Goal: Task Accomplishment & Management: Complete application form

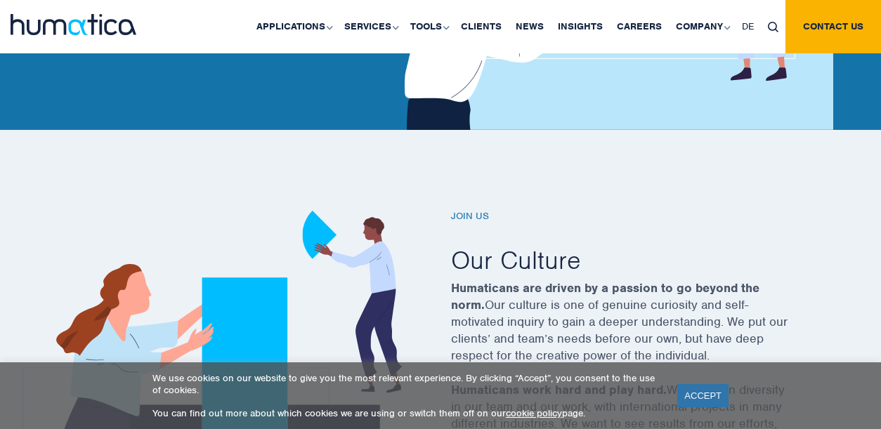
scroll to position [397, 0]
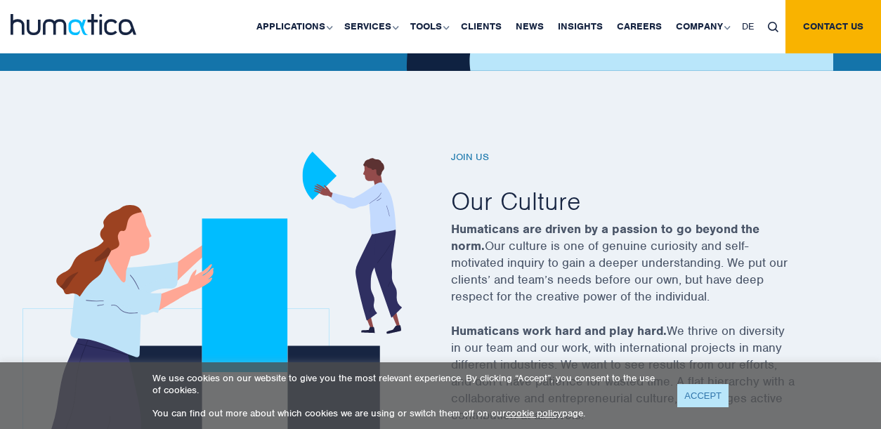
click at [716, 394] on link "ACCEPT" at bounding box center [702, 395] width 51 height 23
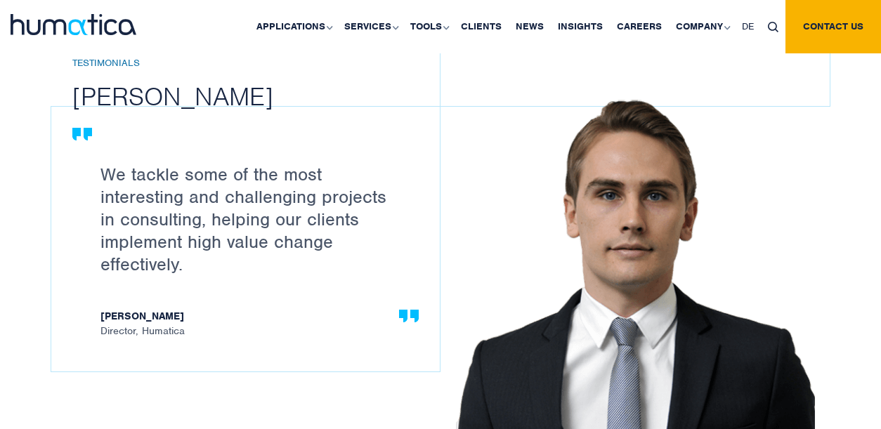
scroll to position [2043, 0]
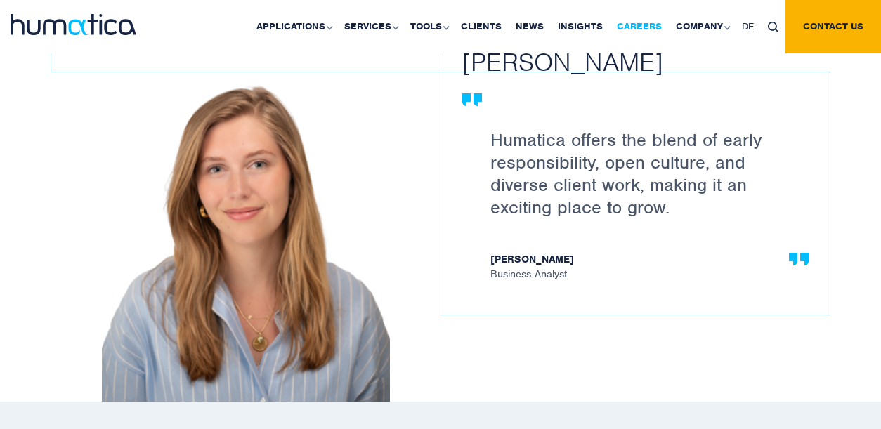
click at [657, 27] on link "Careers" at bounding box center [639, 26] width 59 height 53
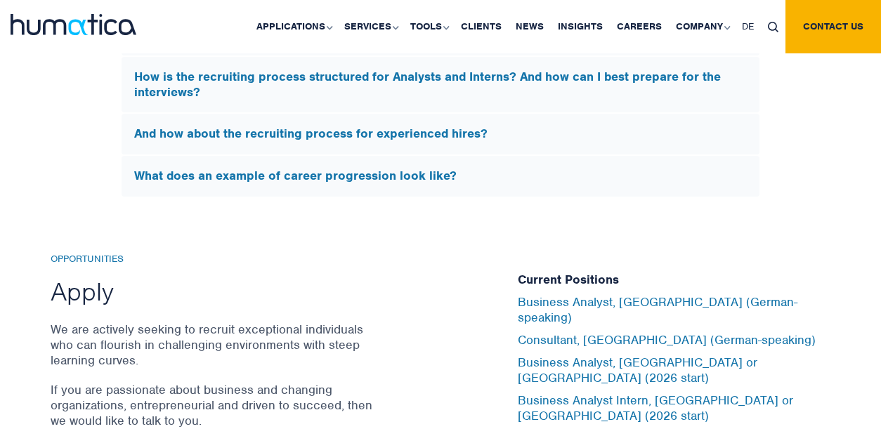
scroll to position [4494, 0]
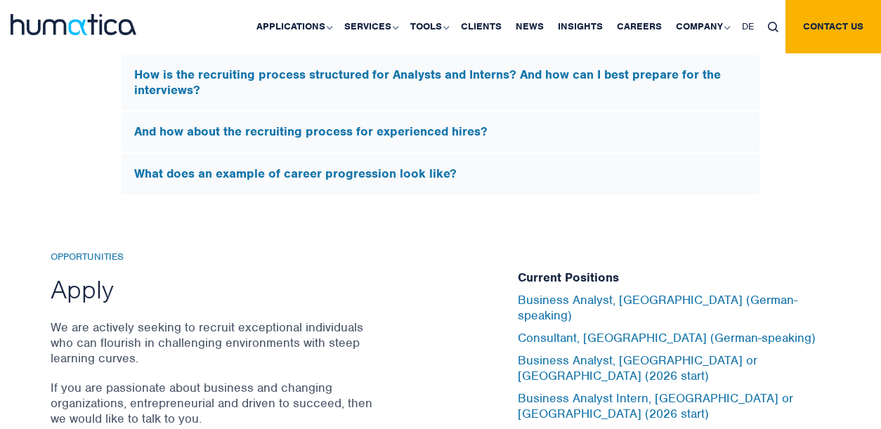
click at [424, 114] on div "And how about the recruiting process for experienced hires?" at bounding box center [441, 132] width 638 height 41
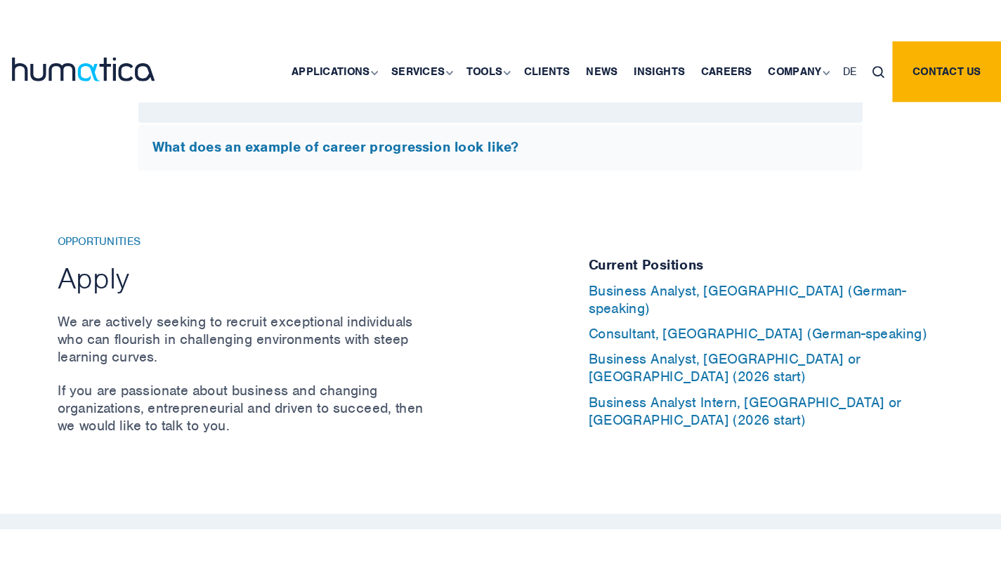
scroll to position [4490, 0]
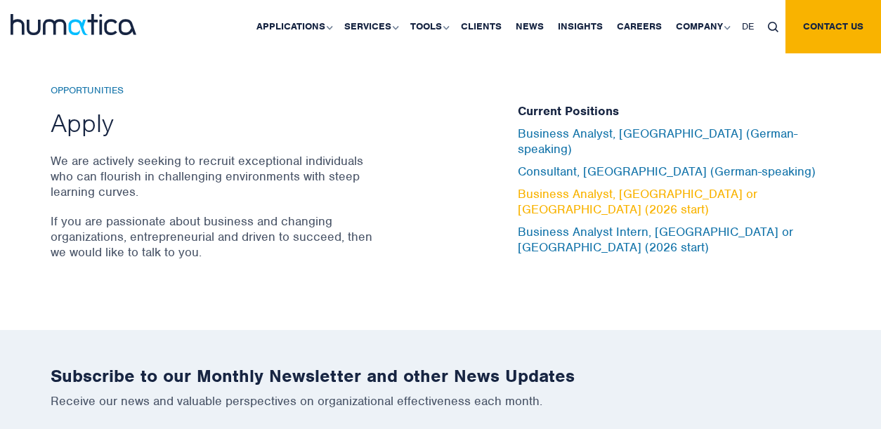
click at [645, 192] on link "Business Analyst, [GEOGRAPHIC_DATA] or [GEOGRAPHIC_DATA] (2026 start)" at bounding box center [638, 201] width 240 height 31
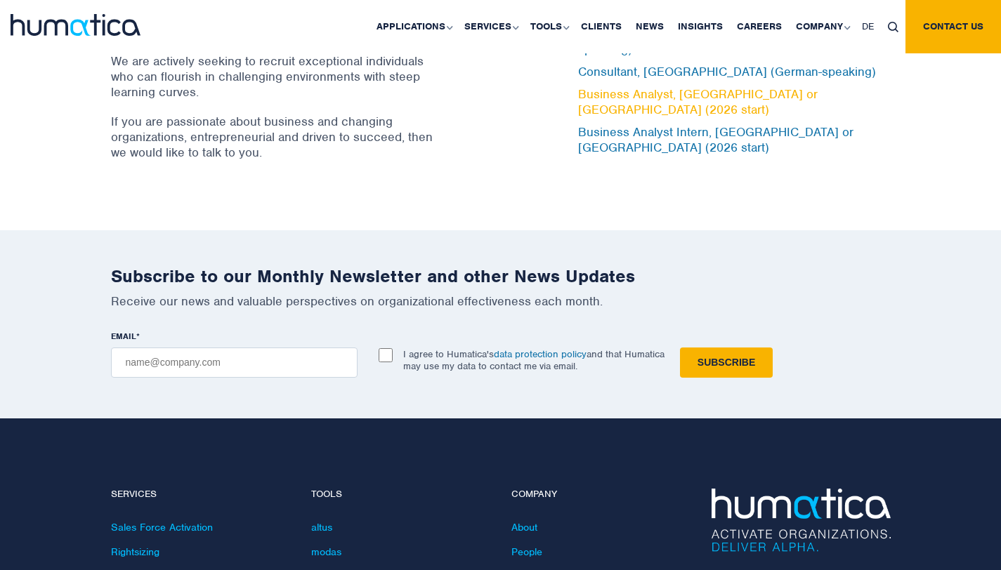
scroll to position [4512, 0]
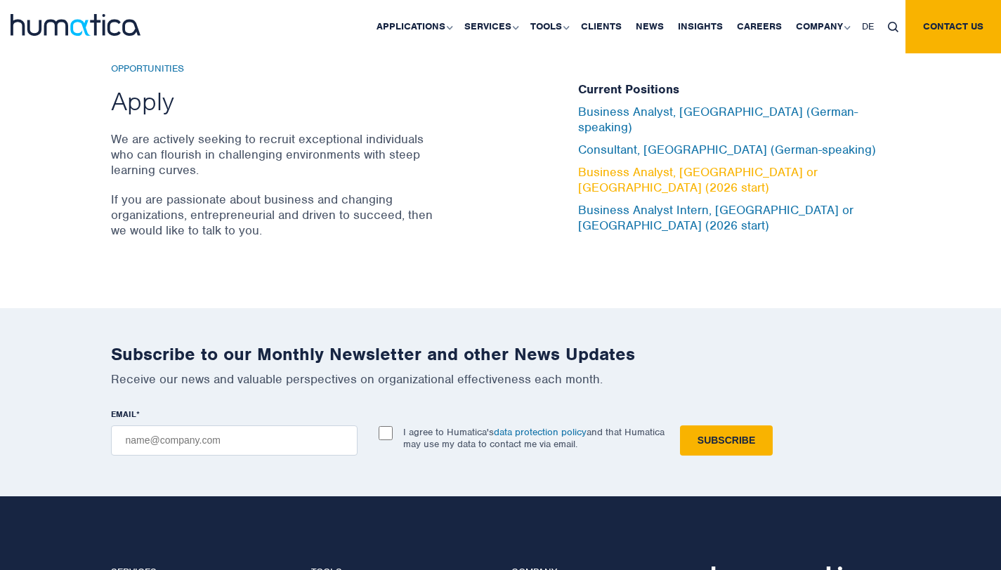
click at [697, 168] on link "Business Analyst, [GEOGRAPHIC_DATA] or [GEOGRAPHIC_DATA] (2026 start)" at bounding box center [698, 179] width 240 height 31
